Goal: Information Seeking & Learning: Learn about a topic

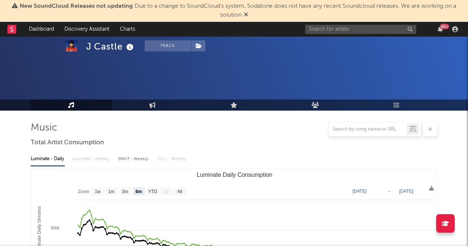
select select "6m"
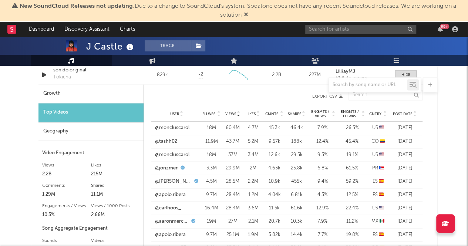
click at [319, 36] on div "99 +" at bounding box center [382, 29] width 155 height 15
click at [320, 31] on input "text" at bounding box center [360, 29] width 111 height 9
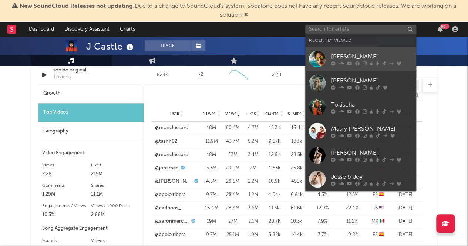
click at [347, 49] on link "[PERSON_NAME]" at bounding box center [360, 59] width 111 height 24
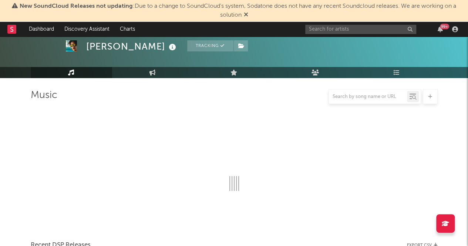
scroll to position [559, 0]
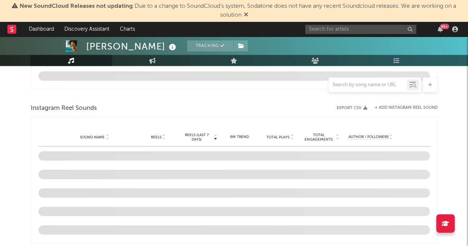
select select "6m"
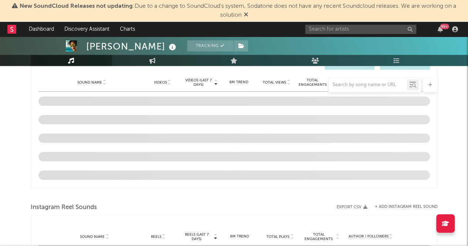
scroll to position [533, 0]
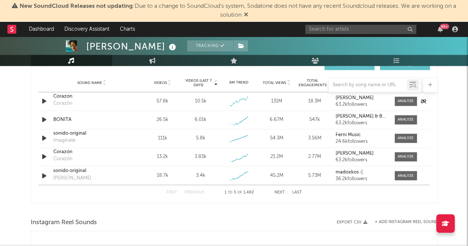
click at [91, 99] on div "Corazón" at bounding box center [91, 96] width 77 height 7
click at [400, 102] on div at bounding box center [406, 101] width 16 height 6
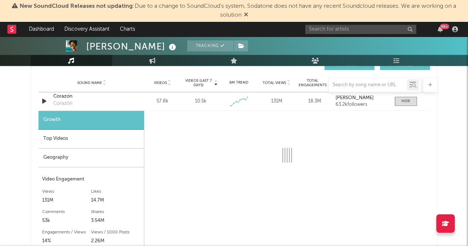
select select "1w"
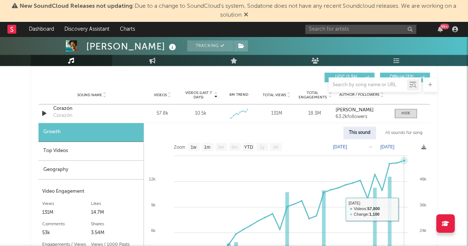
scroll to position [521, 0]
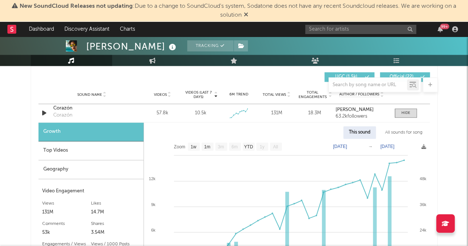
click at [62, 146] on div "Top Videos" at bounding box center [90, 150] width 105 height 19
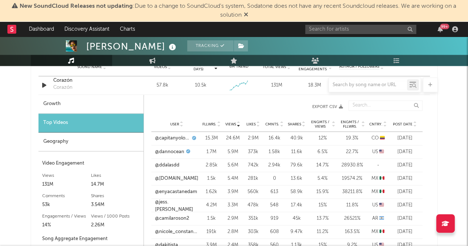
scroll to position [549, 0]
click at [167, 178] on link "@[DOMAIN_NAME]" at bounding box center [176, 177] width 43 height 7
